Goal: Complete application form: Complete application form

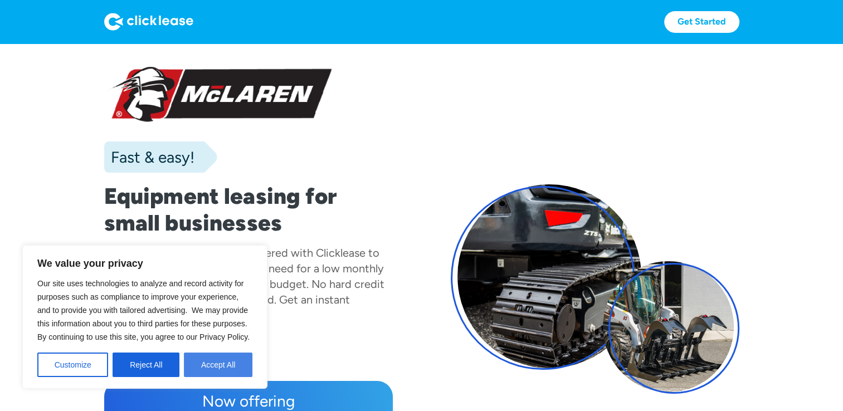
click at [211, 356] on button "Accept All" at bounding box center [218, 365] width 69 height 25
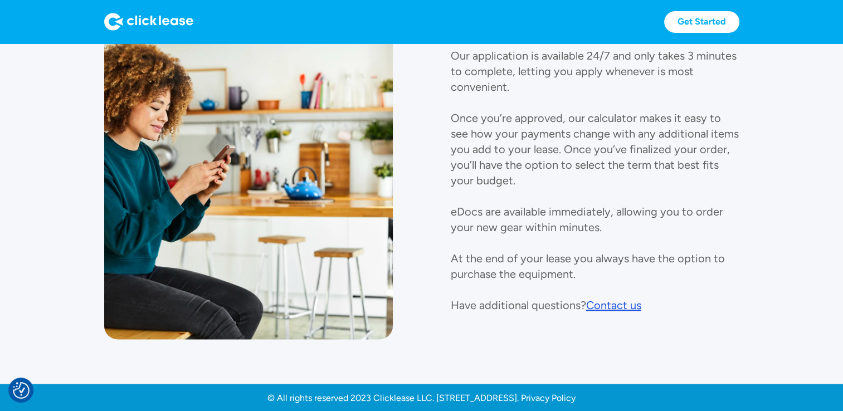
scroll to position [1329, 0]
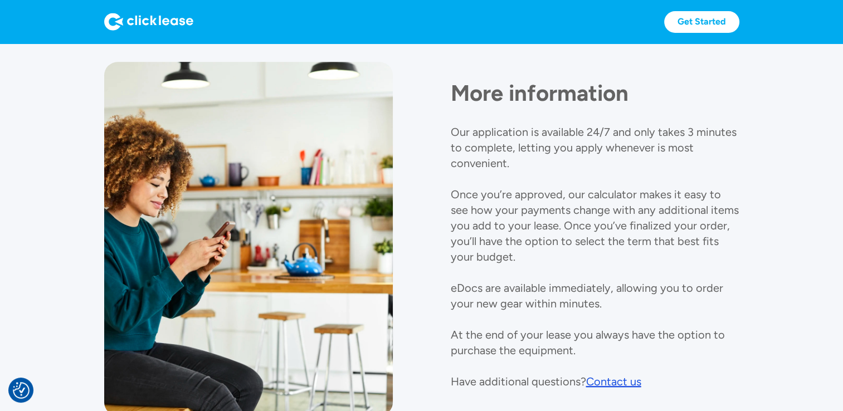
click at [837, 361] on section "More information Our application is available 24/7 and only takes 3 minutes to …" at bounding box center [421, 238] width 843 height 443
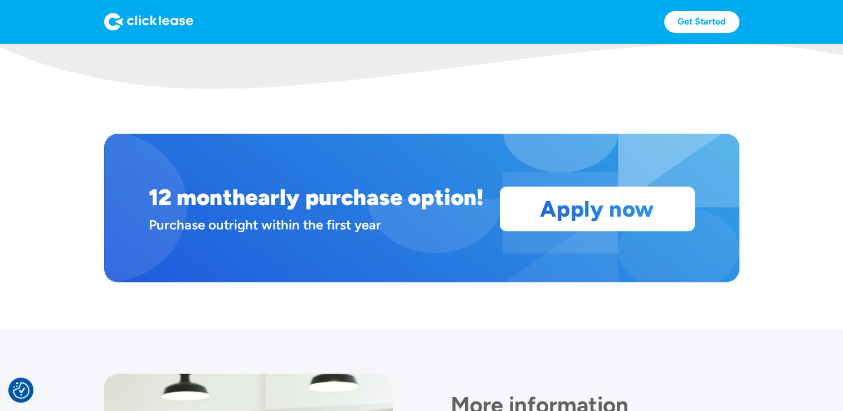
scroll to position [920, 0]
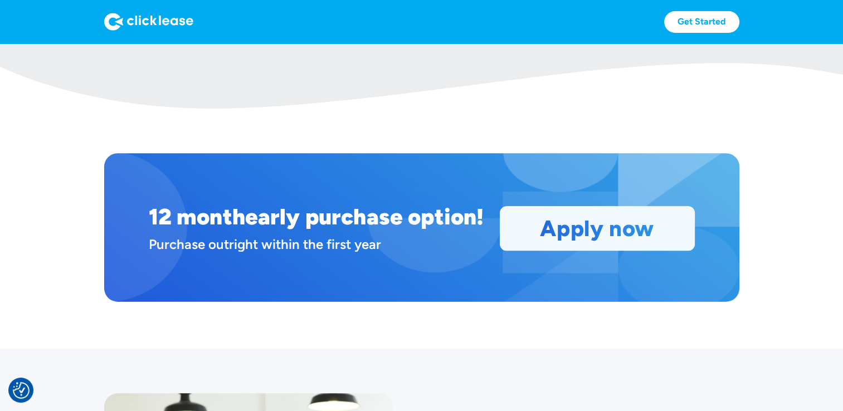
click at [604, 232] on link "Apply now" at bounding box center [597, 228] width 194 height 43
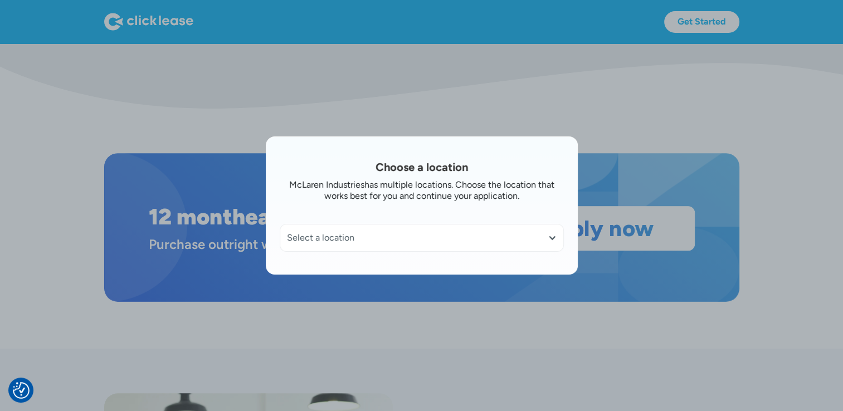
click at [557, 230] on div "Select a location" at bounding box center [421, 237] width 283 height 27
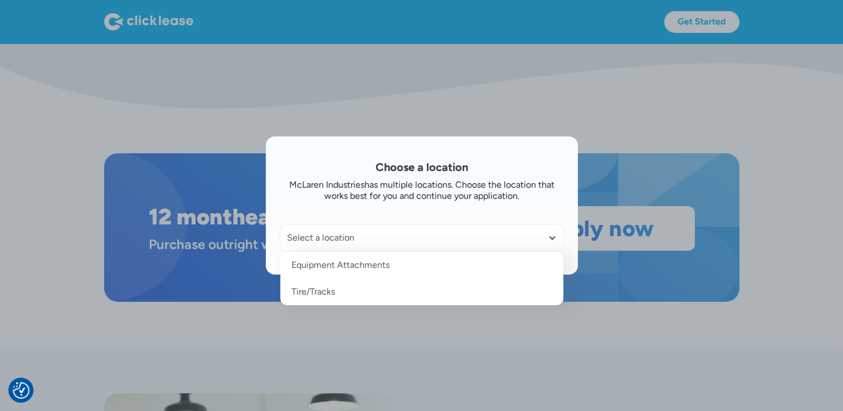
click at [370, 283] on link "Tire/Tracks" at bounding box center [421, 292] width 283 height 27
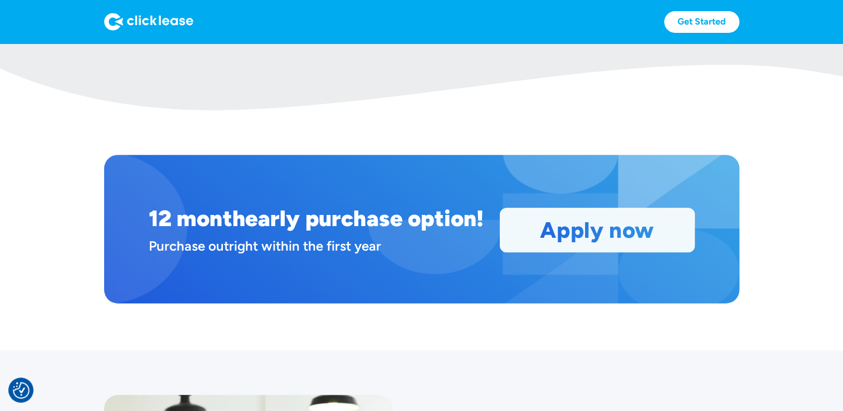
click at [601, 233] on link "Apply now" at bounding box center [597, 229] width 194 height 43
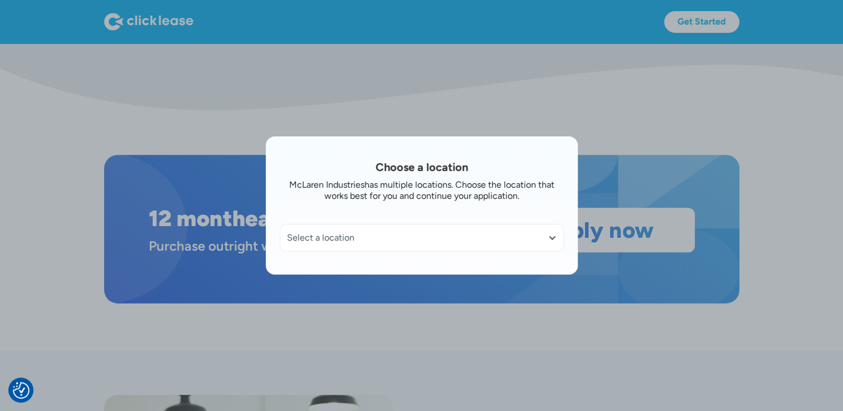
click at [364, 240] on div "Select a location" at bounding box center [422, 237] width 270 height 11
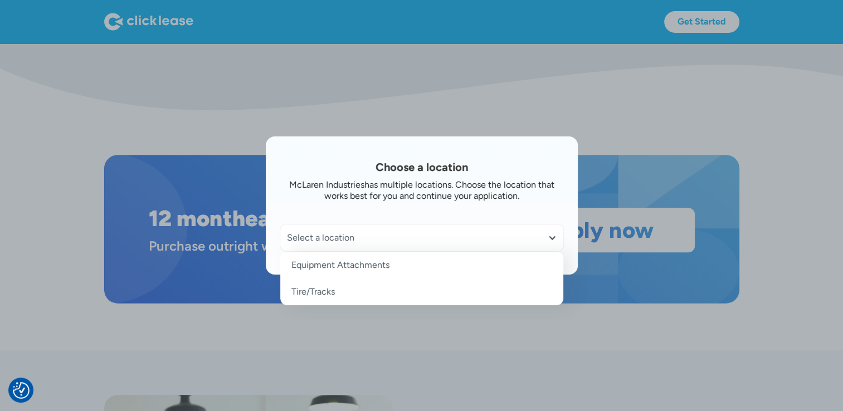
click at [351, 268] on link "Equipment Attachments" at bounding box center [421, 265] width 283 height 27
